Goal: Task Accomplishment & Management: Manage account settings

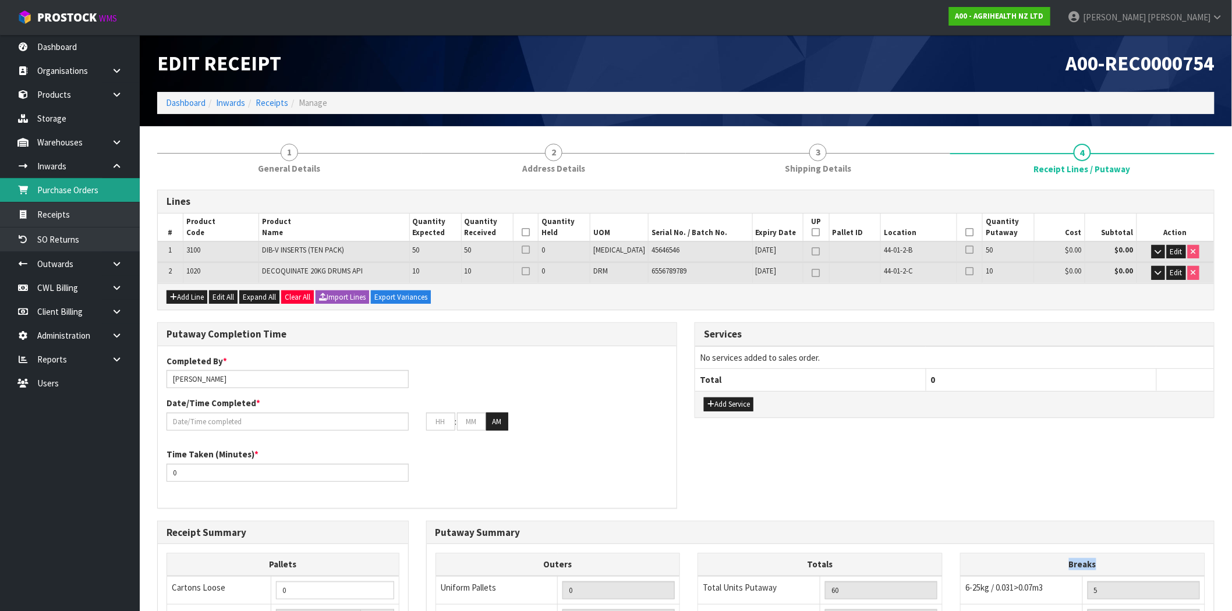
click at [58, 189] on link "Purchase Orders" at bounding box center [70, 190] width 140 height 24
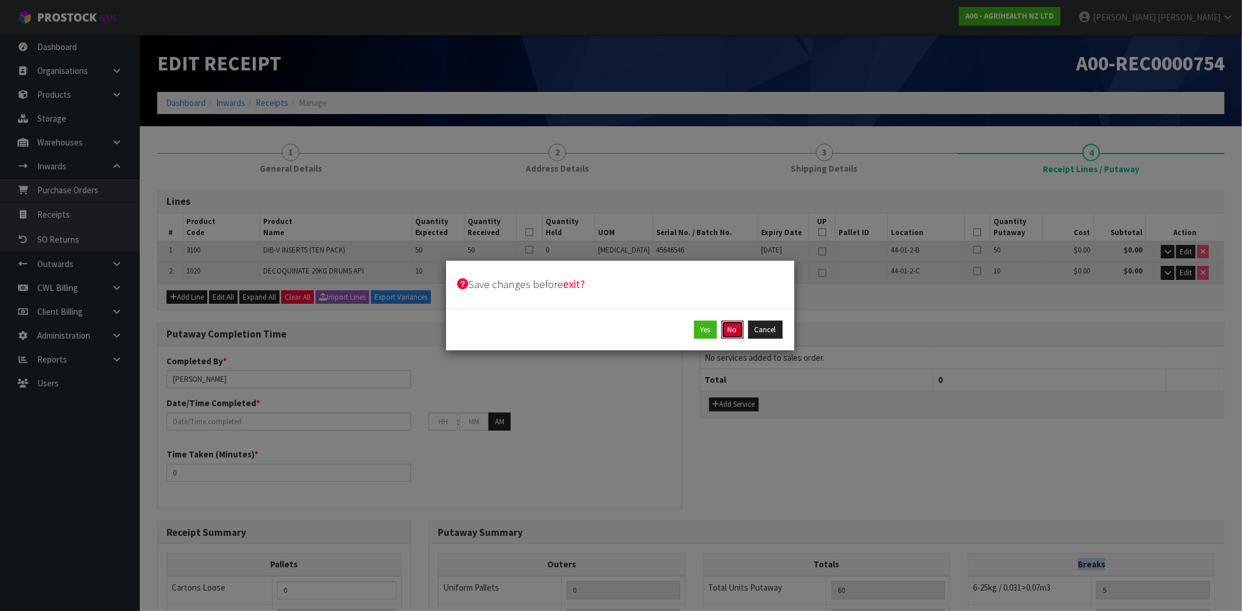
click at [737, 334] on button "No" at bounding box center [732, 330] width 22 height 19
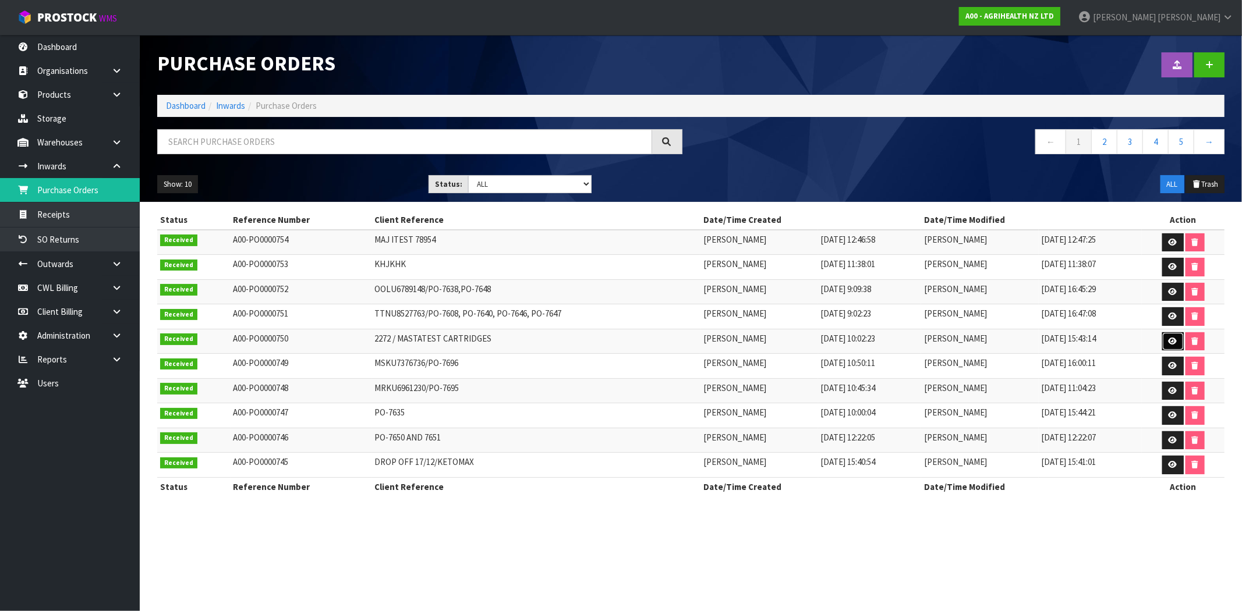
click at [1168, 334] on link at bounding box center [1173, 341] width 22 height 19
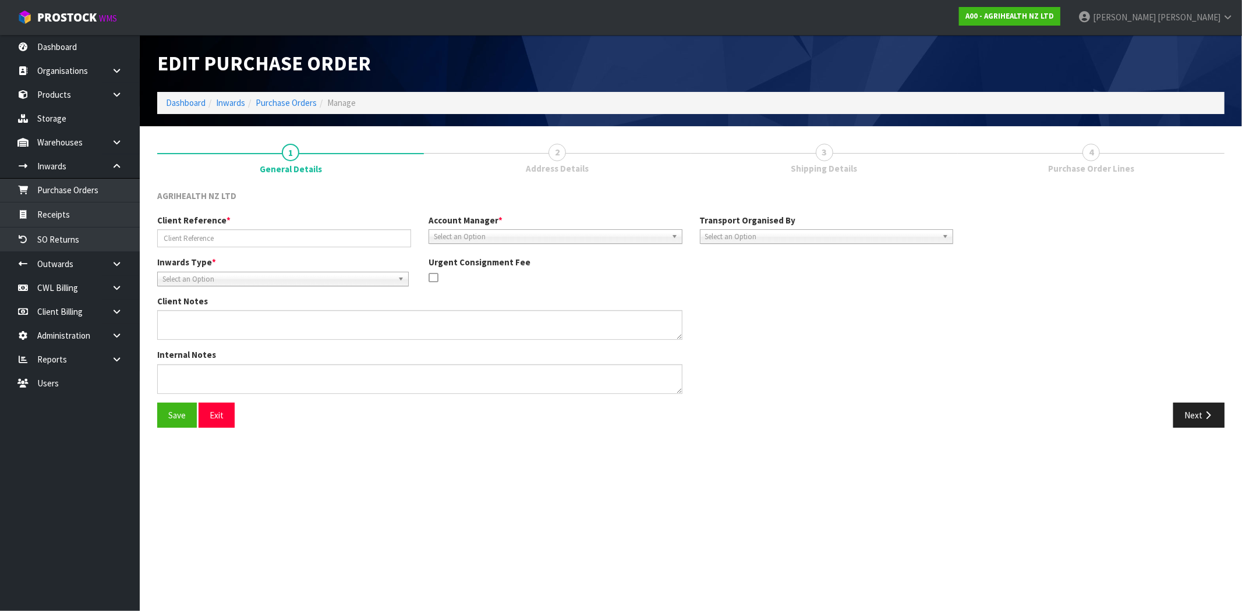
type input "2272 / MASTATEST CARTRIDGES"
type textarea "PLEASE ADVISE ONCE THESE HAVE BEEN PUT INTO STOCK."
type textarea "CLIENT ARRANGED RETURN - [PHONE_NUMBER] & [PHONE_NUMBER] - COURIER TICKETS TO R…"
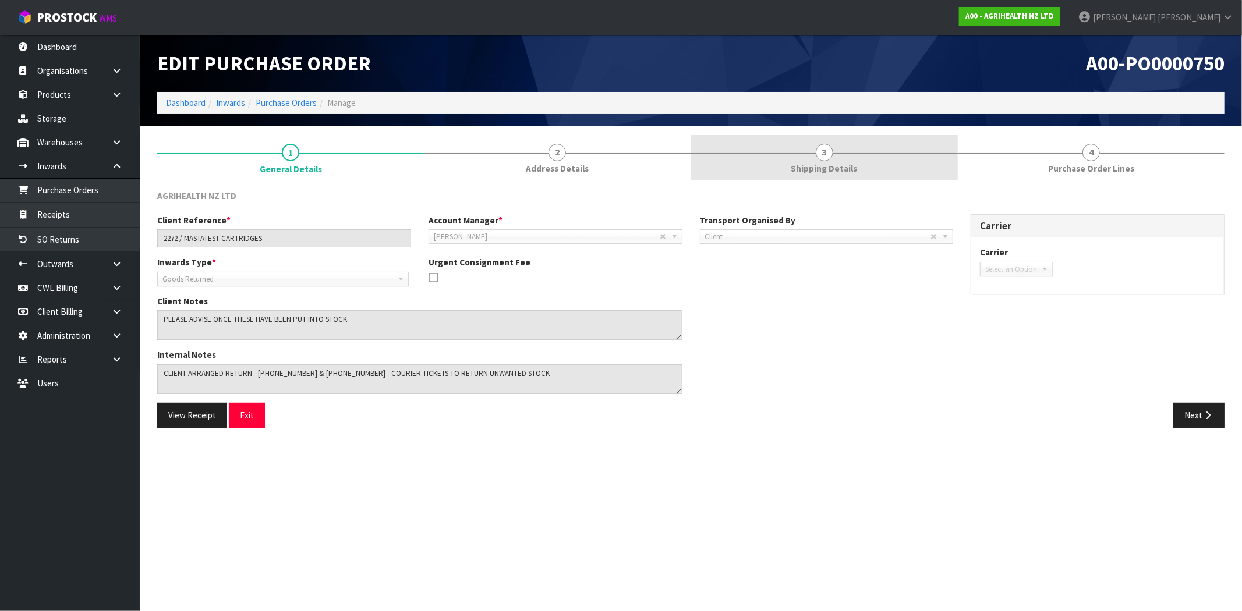
click at [851, 178] on link "3 Shipping Details" at bounding box center [824, 158] width 267 height 46
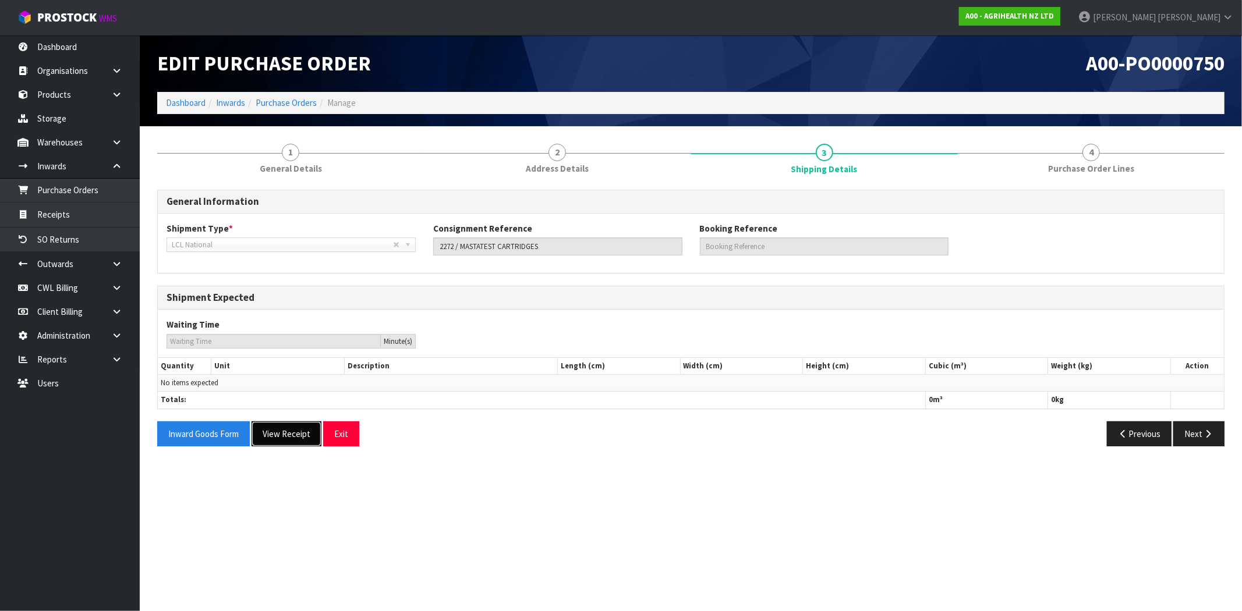
click at [298, 430] on button "View Receipt" at bounding box center [286, 433] width 70 height 25
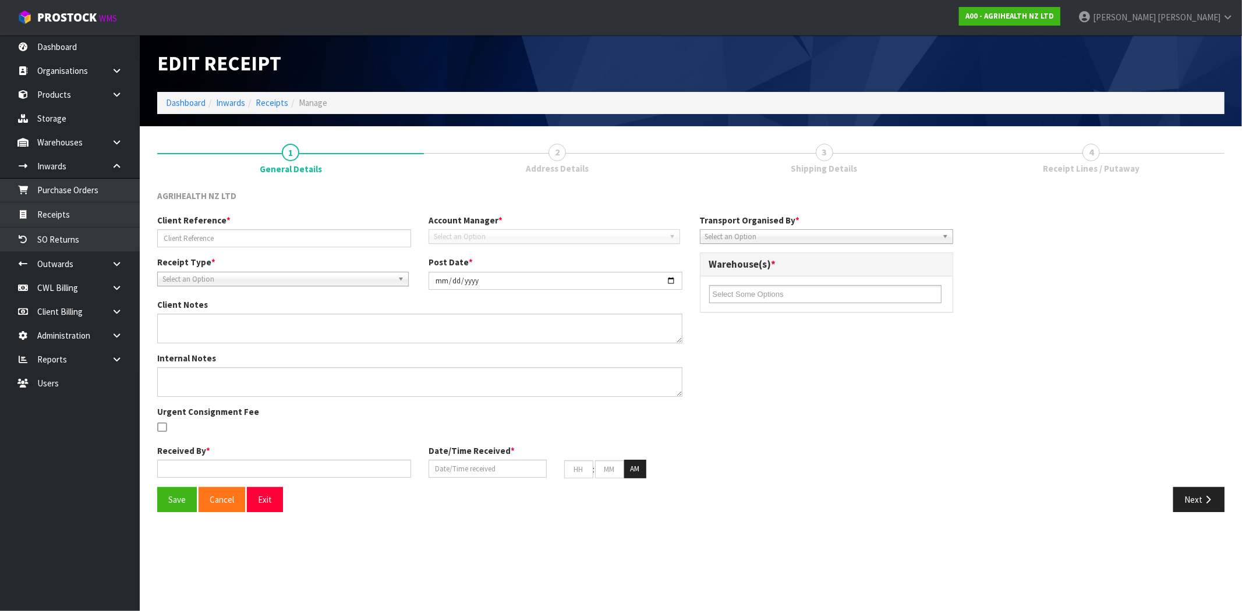
type input "2272 / MASTATEST CARTRIDGES"
type input "[DATE]"
type textarea "PLEASE ADVISE ONCE THESE HAVE BEEN PUT INTO STOCK."
type textarea "CLIENT ARRANGED RETURN - [PHONE_NUMBER] & [PHONE_NUMBER] - COURIER TICKETS TO R…"
type input "[PERSON_NAME]"
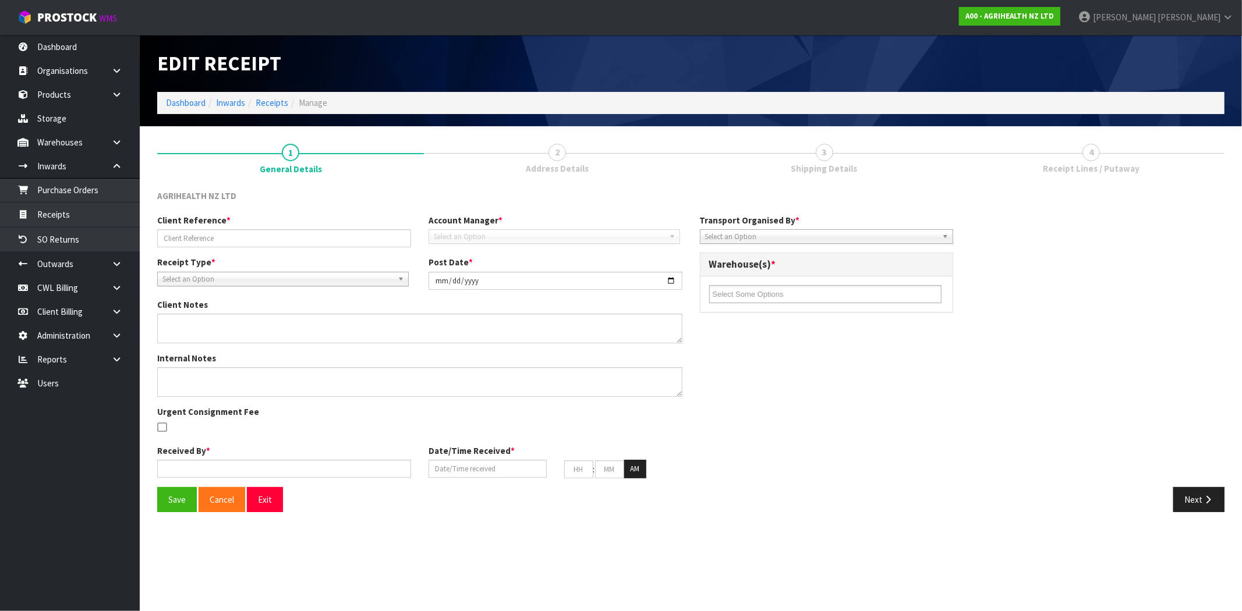
type input "[DATE]"
type input "03"
type input "43"
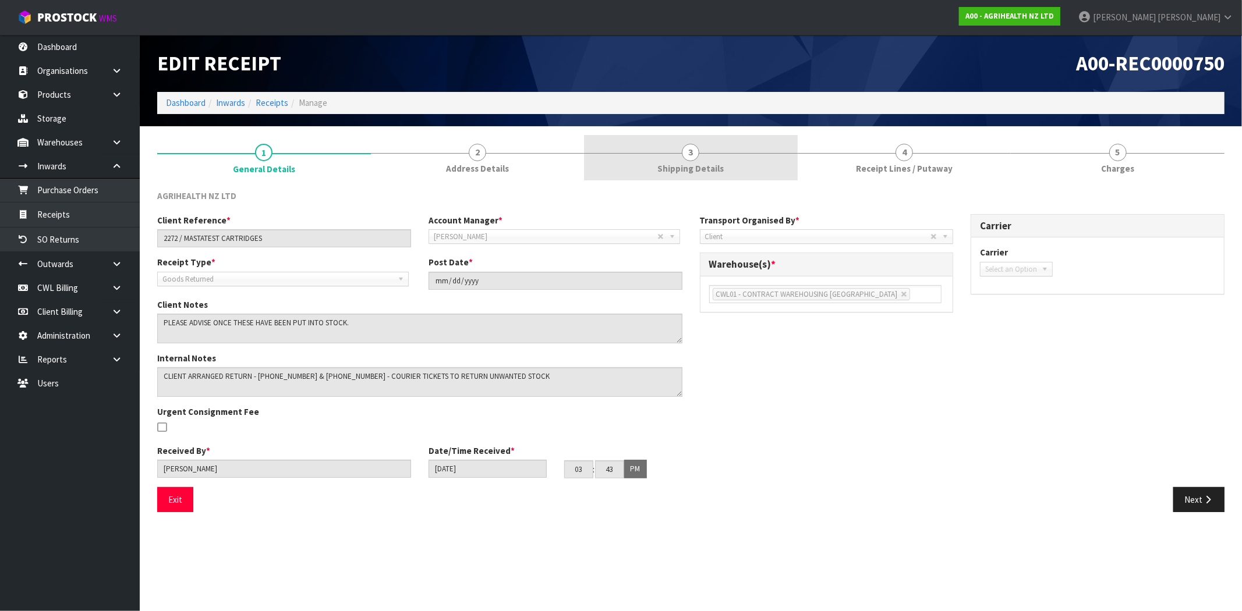
click at [701, 155] on link "3 Shipping Details" at bounding box center [691, 158] width 214 height 46
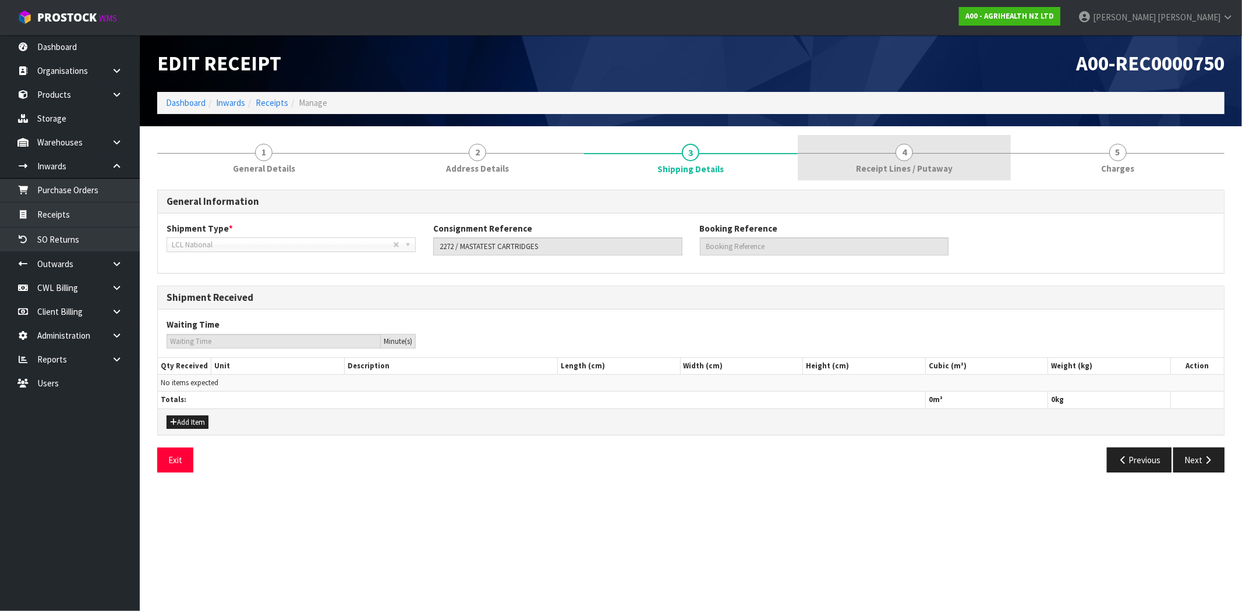
click at [900, 141] on link "4 Receipt Lines / Putaway" at bounding box center [904, 158] width 214 height 46
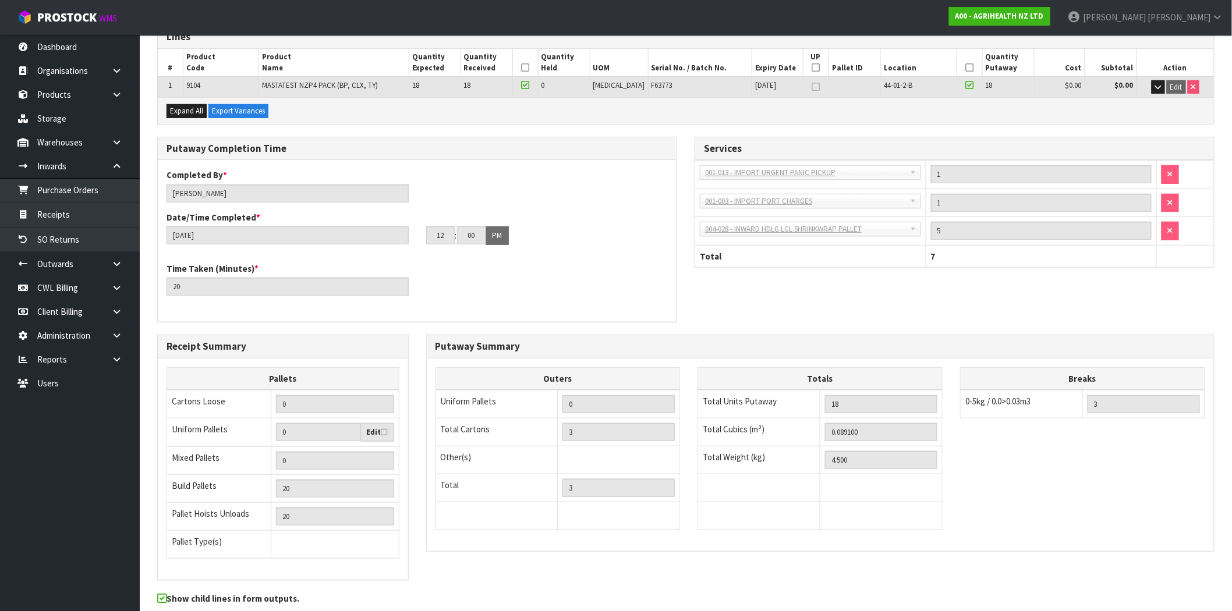
scroll to position [194, 0]
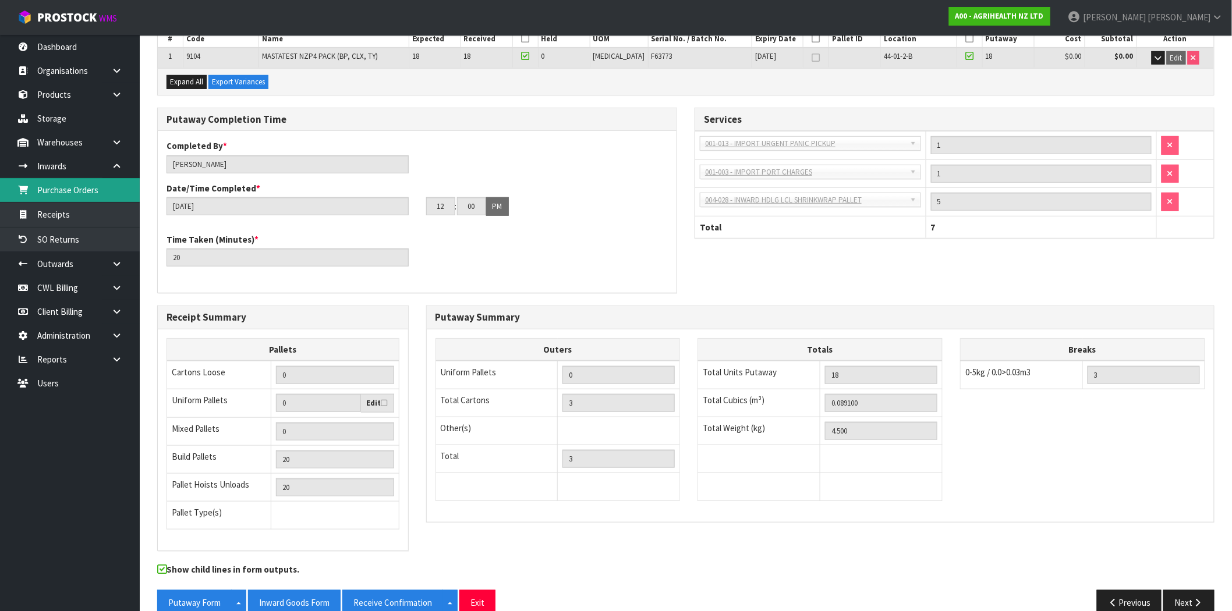
click at [68, 190] on link "Purchase Orders" at bounding box center [70, 190] width 140 height 24
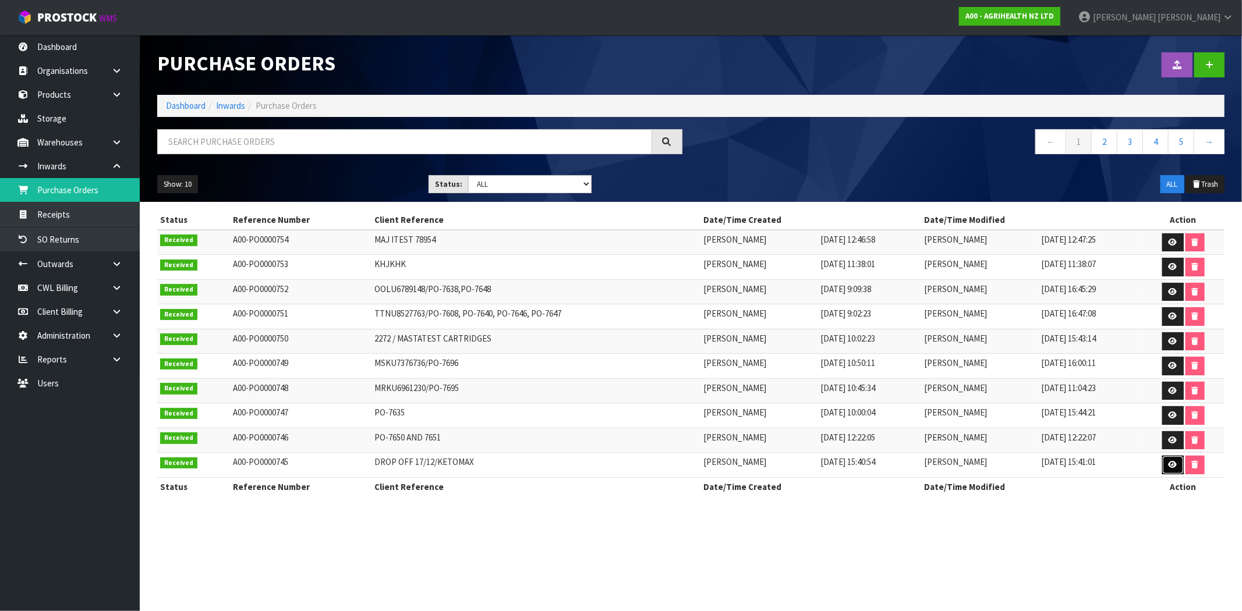
click at [1175, 466] on icon at bounding box center [1172, 465] width 9 height 8
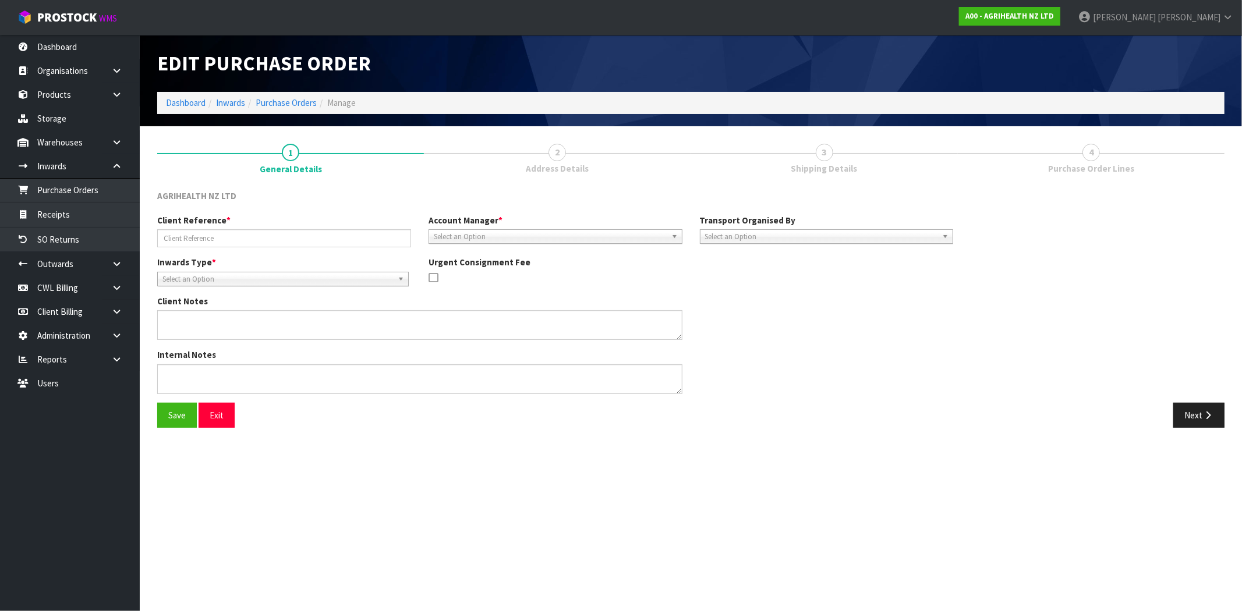
type input "DROP OFF 17/12/KETOMAX"
type textarea "PLEASE INWARDS AND PUT ON HOLD."
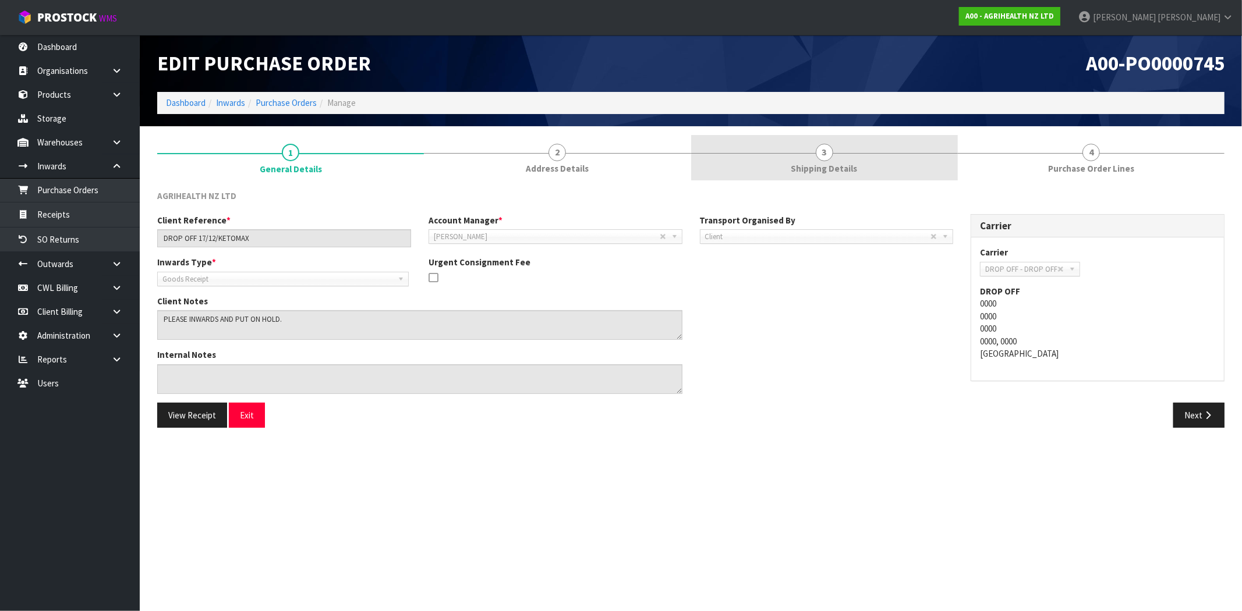
click at [822, 156] on span "3" at bounding box center [823, 152] width 17 height 17
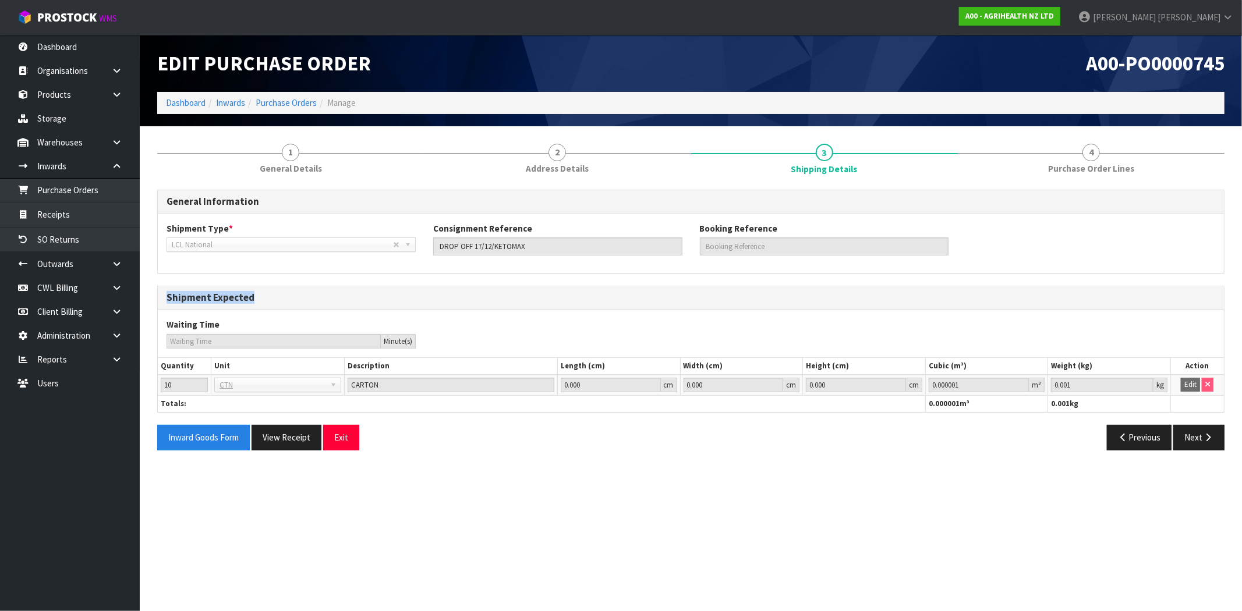
drag, startPoint x: 255, startPoint y: 299, endPoint x: 158, endPoint y: 299, distance: 96.6
click at [158, 299] on div "Shipment Expected" at bounding box center [691, 297] width 1066 height 23
click at [217, 281] on div "General Information Shipment Type * LCL National LCL International FCL-20ft FCL…" at bounding box center [690, 325] width 1067 height 270
drag, startPoint x: 249, startPoint y: 293, endPoint x: 153, endPoint y: 299, distance: 96.2
click at [153, 299] on div "1 General Details 2 Address Details 3 Shipping Details 4 Purchase Order Lines G…" at bounding box center [690, 297] width 1084 height 324
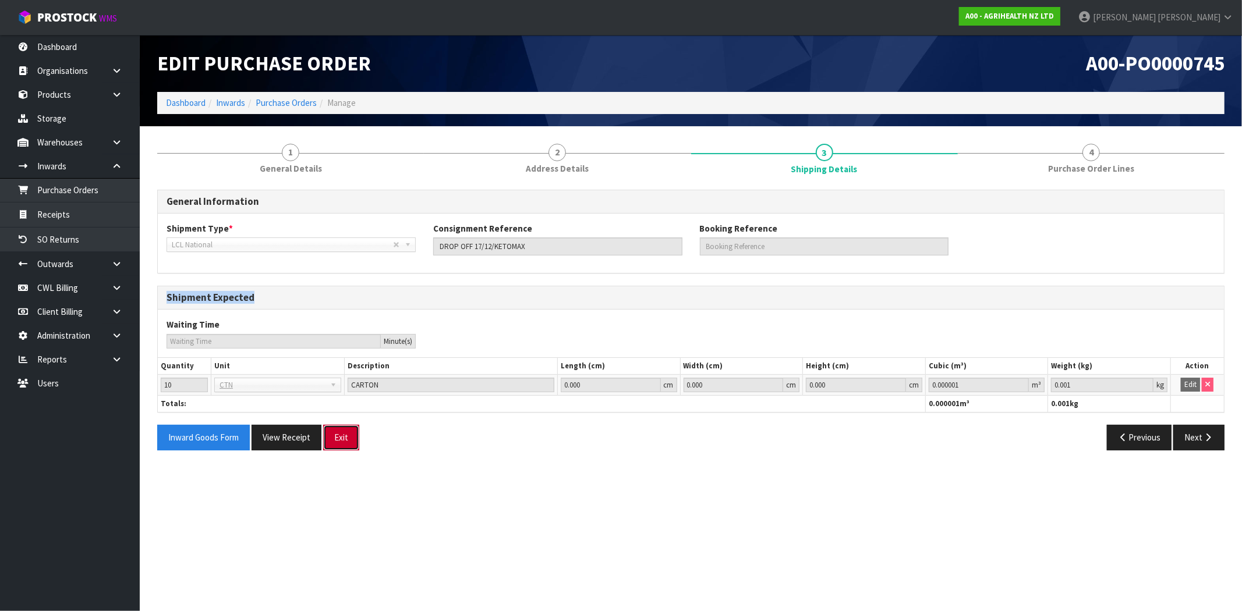
click at [345, 439] on button "Exit" at bounding box center [341, 437] width 36 height 25
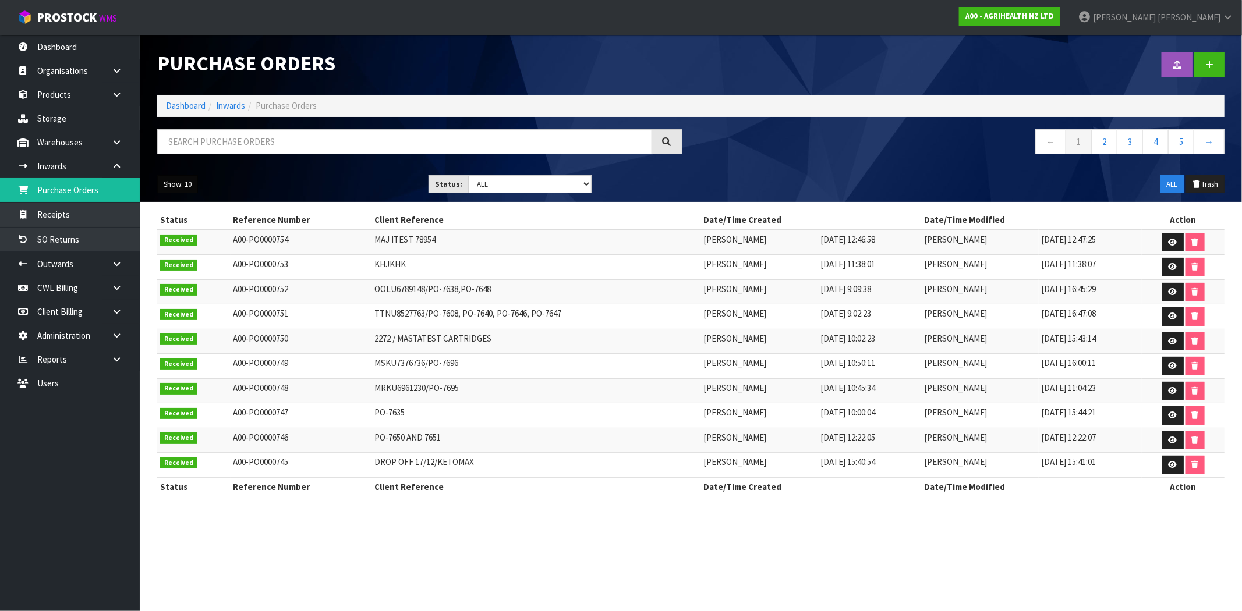
click at [192, 186] on button "Show: 10" at bounding box center [177, 184] width 41 height 19
click at [207, 257] on link "50" at bounding box center [204, 254] width 92 height 16
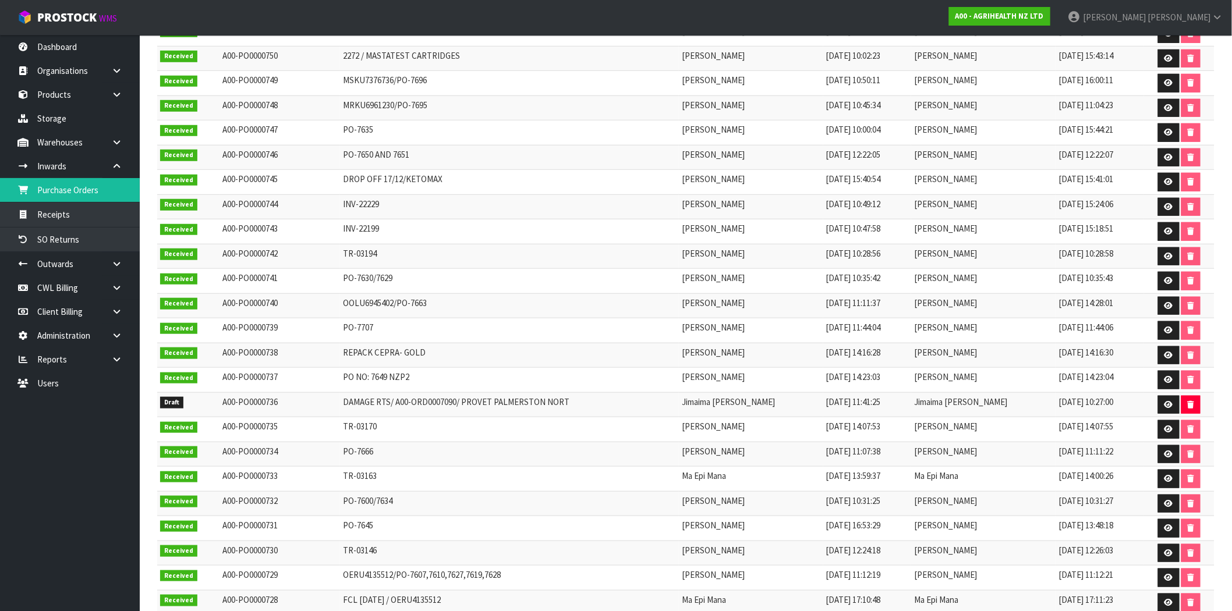
scroll to position [388, 0]
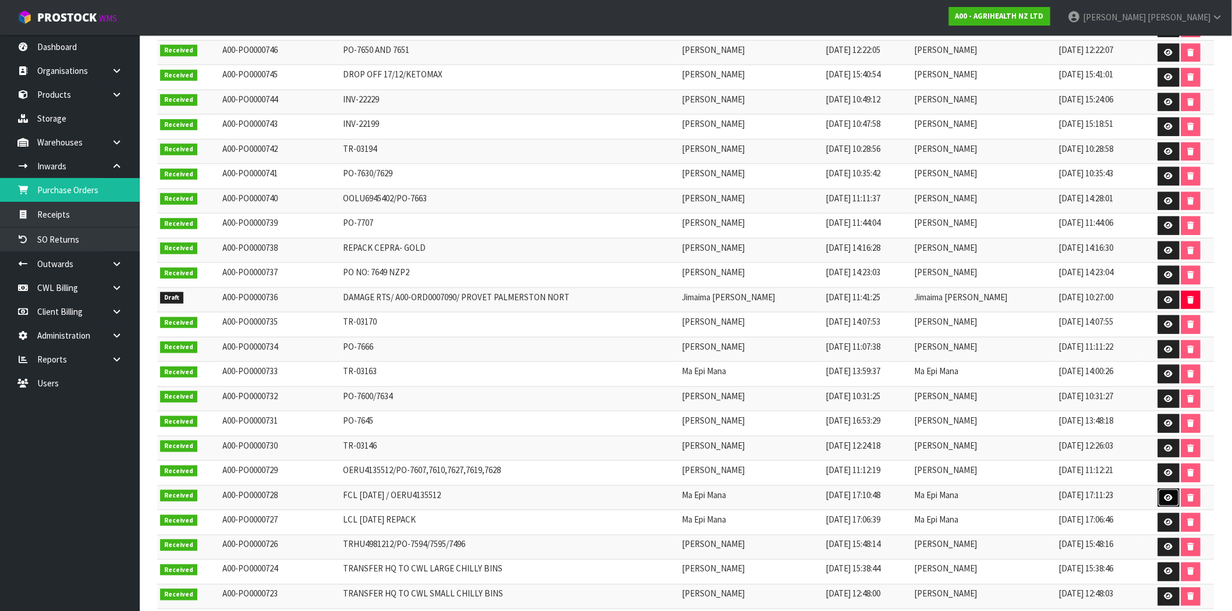
click at [1166, 498] on icon at bounding box center [1168, 498] width 9 height 8
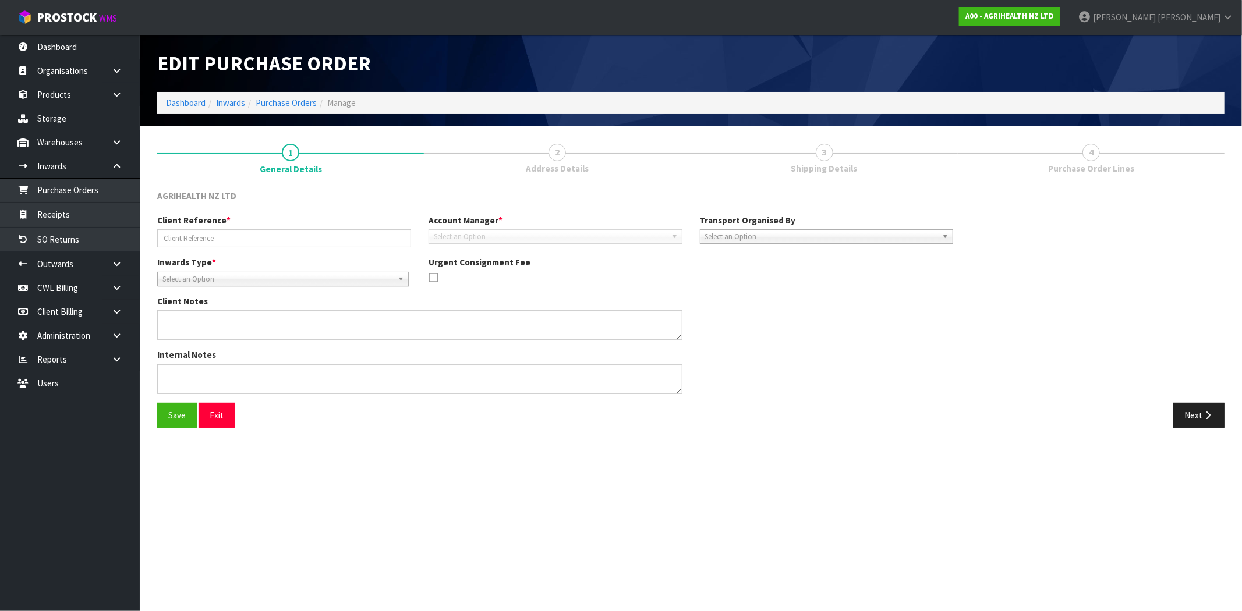
type input "FCL [DATE] / OERU4135512"
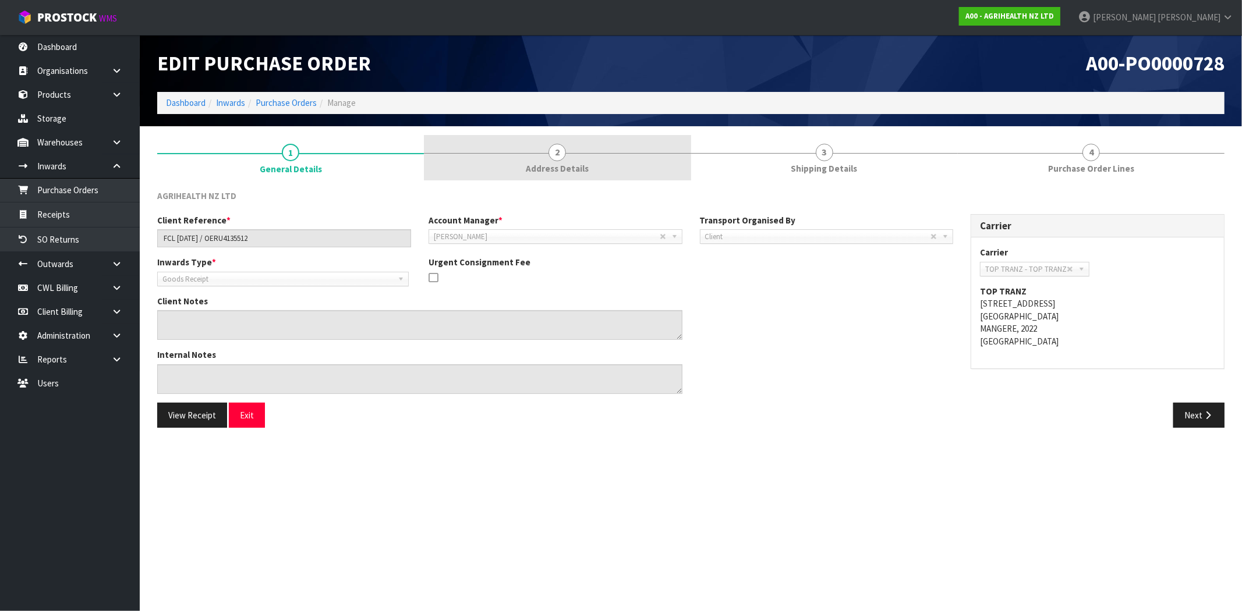
click at [558, 159] on span "2" at bounding box center [556, 152] width 17 height 17
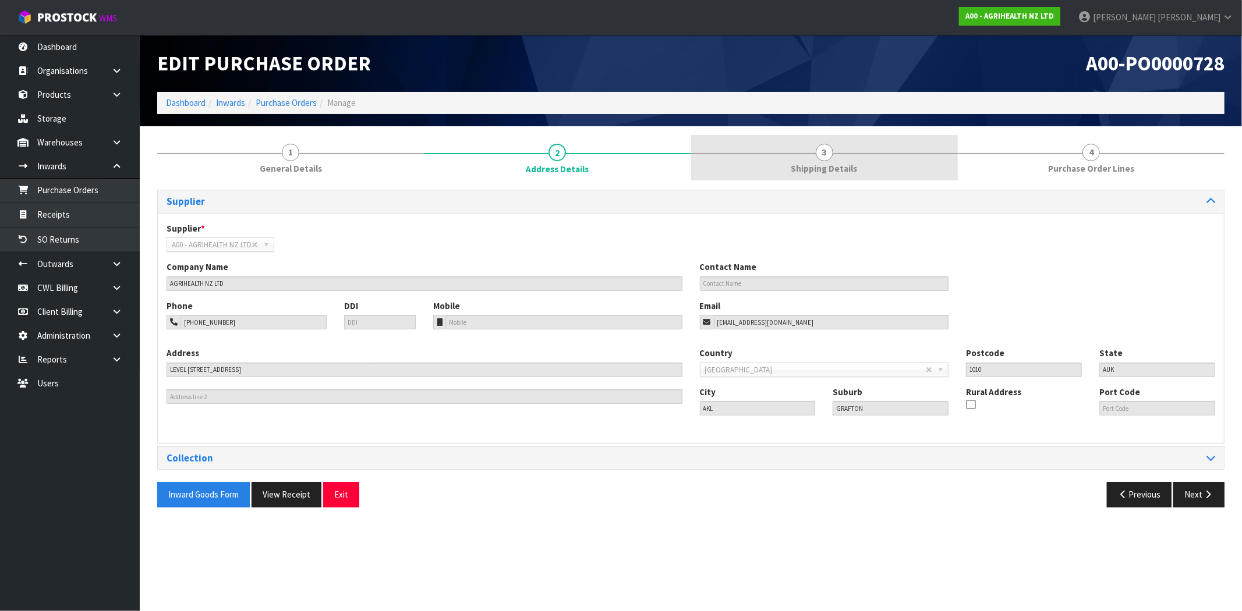
click at [804, 161] on link "3 Shipping Details" at bounding box center [824, 158] width 267 height 46
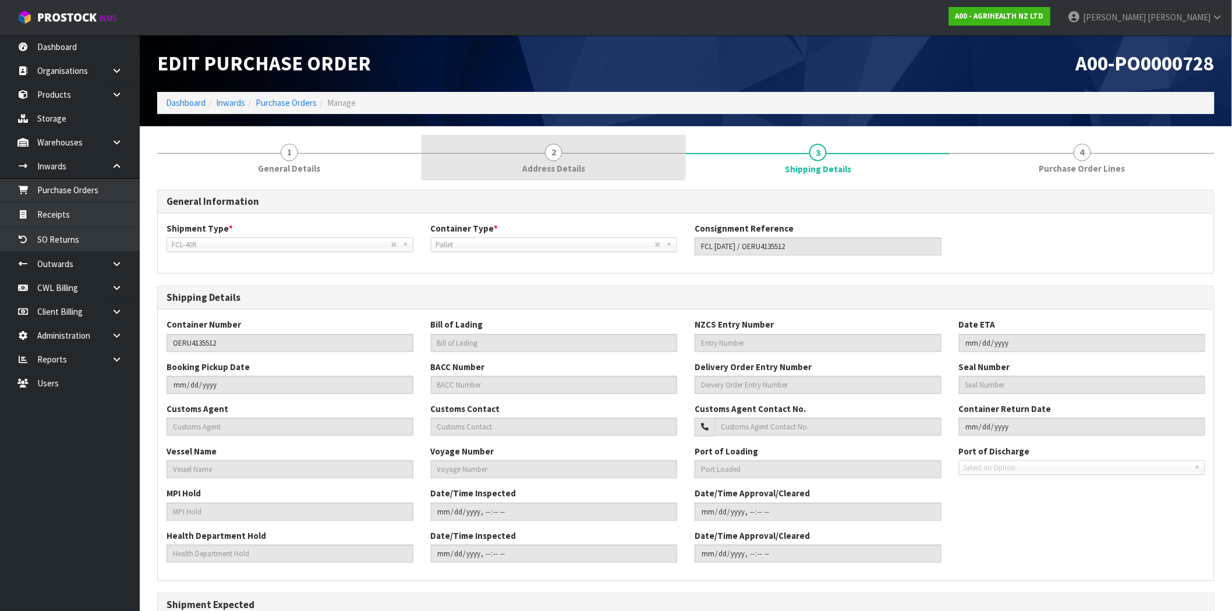
click at [630, 159] on link "2 Address Details" at bounding box center [553, 158] width 264 height 46
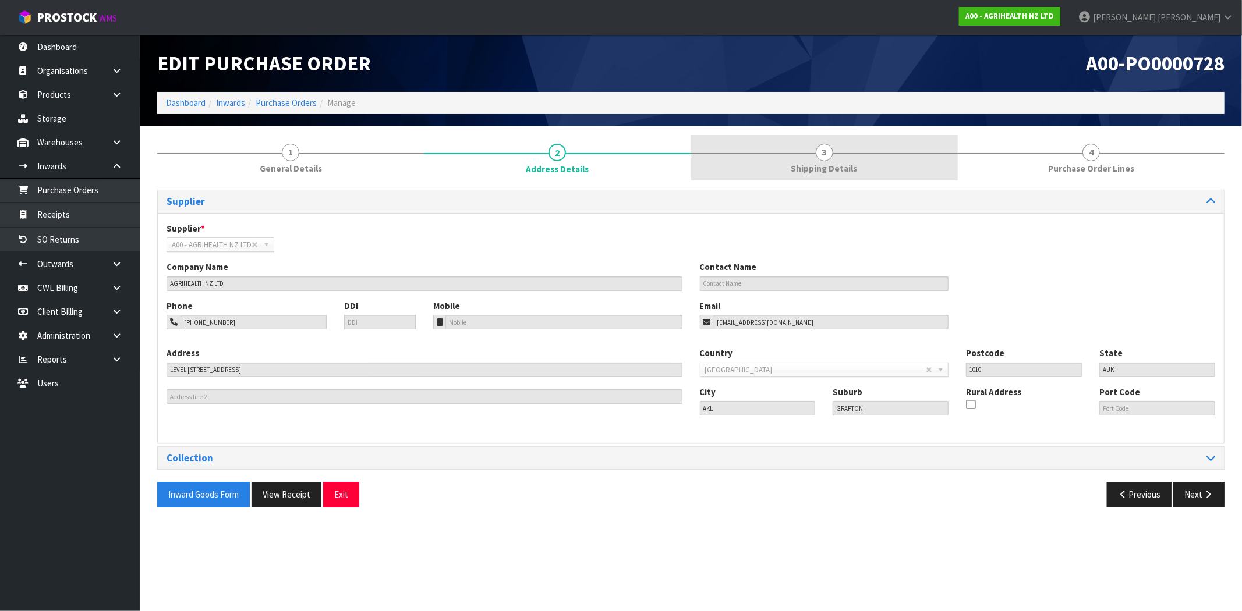
click at [801, 161] on link "3 Shipping Details" at bounding box center [824, 158] width 267 height 46
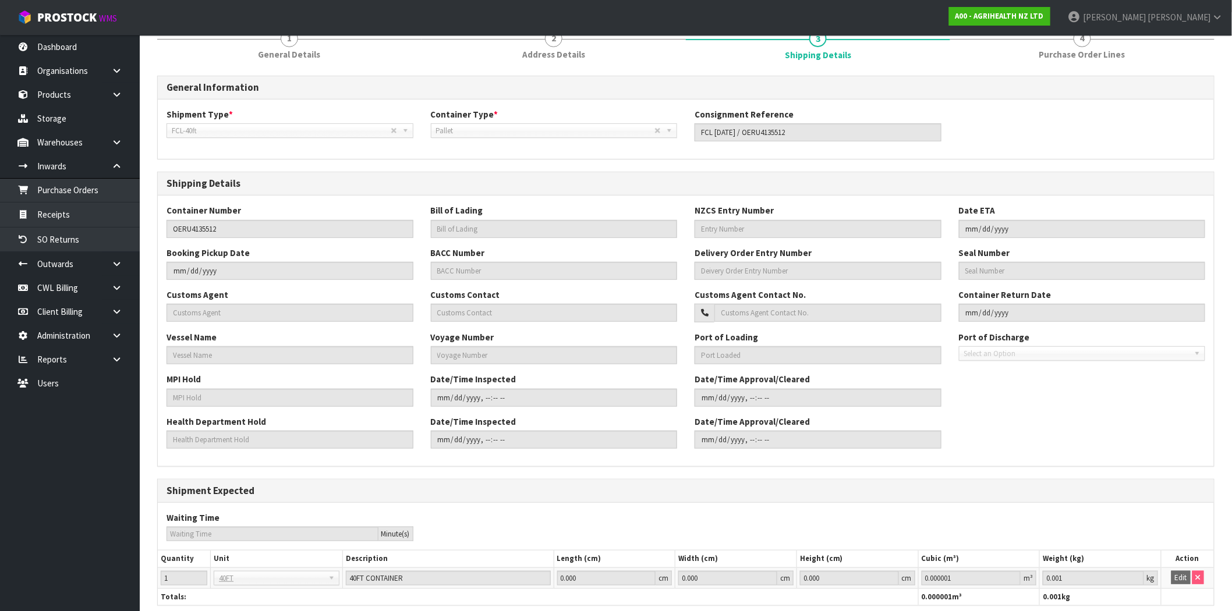
scroll to position [164, 0]
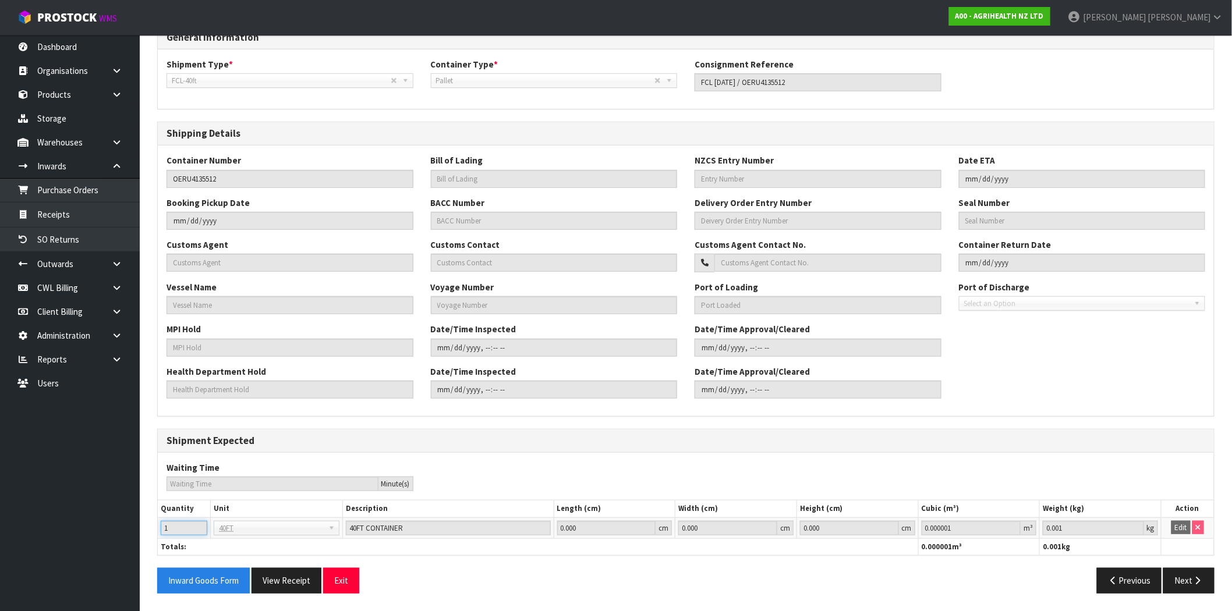
drag, startPoint x: 173, startPoint y: 530, endPoint x: 165, endPoint y: 530, distance: 8.1
click at [165, 530] on input "1" at bounding box center [184, 528] width 47 height 15
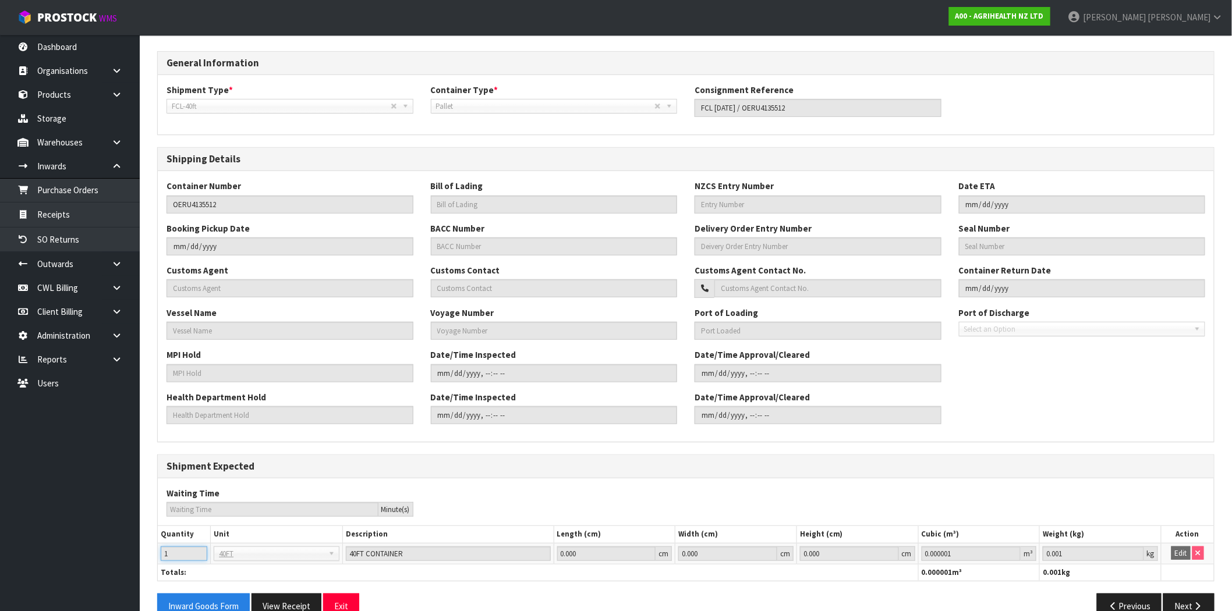
scroll to position [0, 0]
